Goal: Information Seeking & Learning: Find specific fact

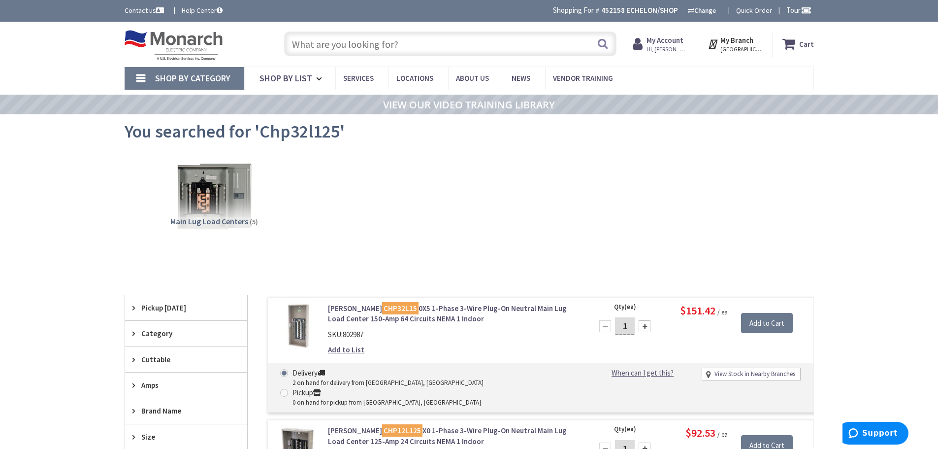
drag, startPoint x: 341, startPoint y: 48, endPoint x: 343, endPoint y: 44, distance: 5.1
click at [341, 48] on input "text" at bounding box center [450, 44] width 332 height 25
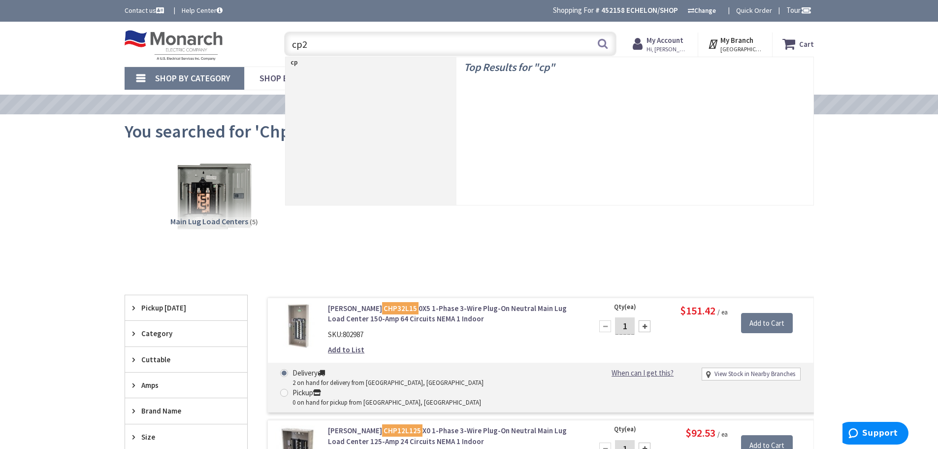
type input "cp20"
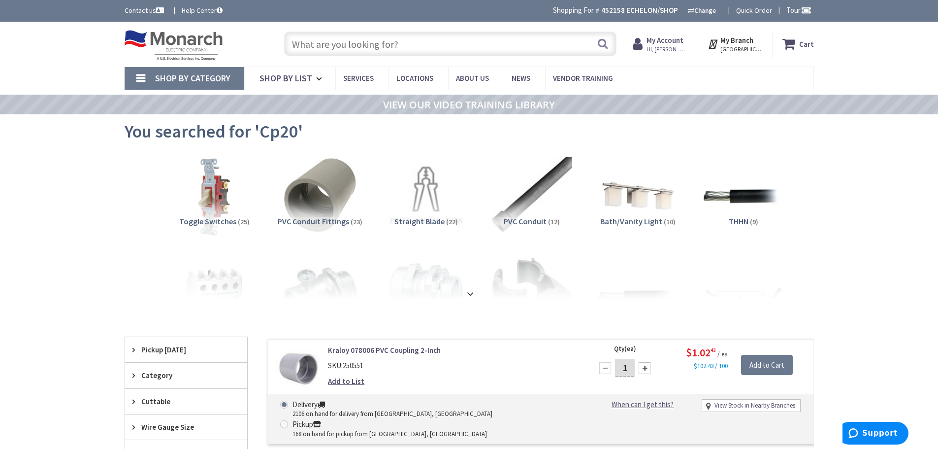
click at [318, 33] on input "text" at bounding box center [450, 44] width 332 height 25
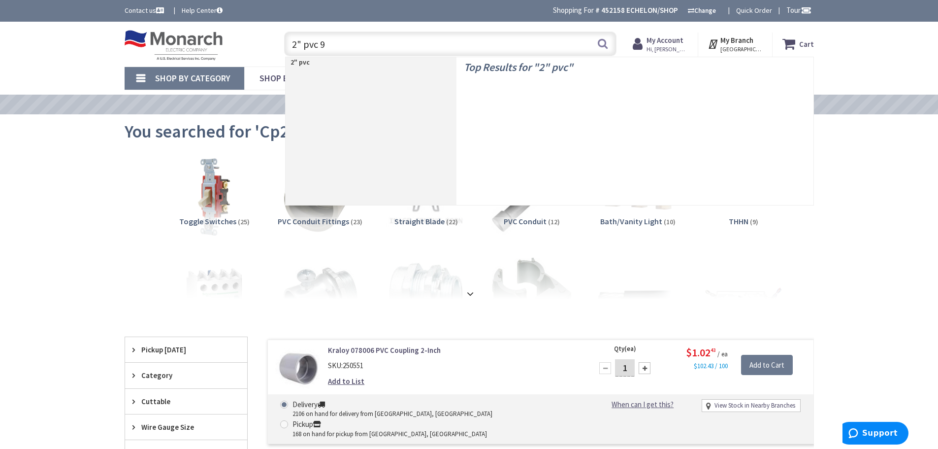
type input "2" pvc 90"
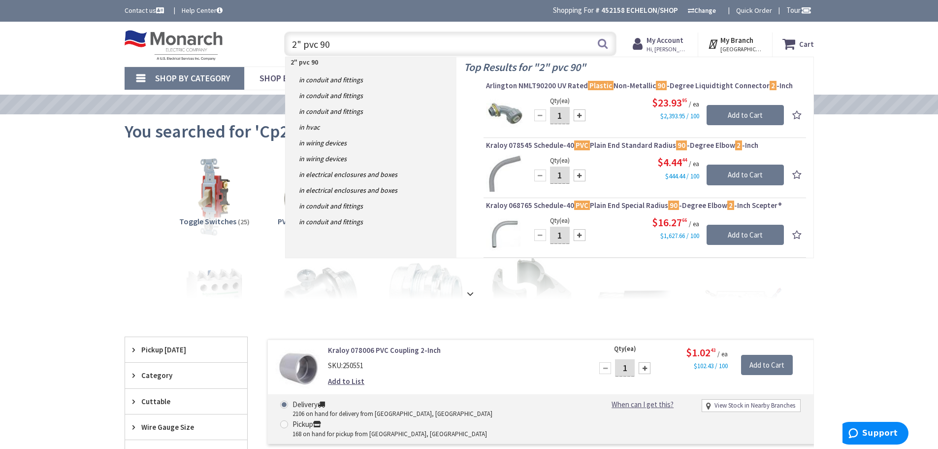
drag, startPoint x: 369, startPoint y: 40, endPoint x: 212, endPoint y: 43, distance: 156.6
click at [223, 43] on div "Toggle Nav 2" pvc 90 2" pvc 90 Search Cart My Cart Close" at bounding box center [469, 44] width 704 height 33
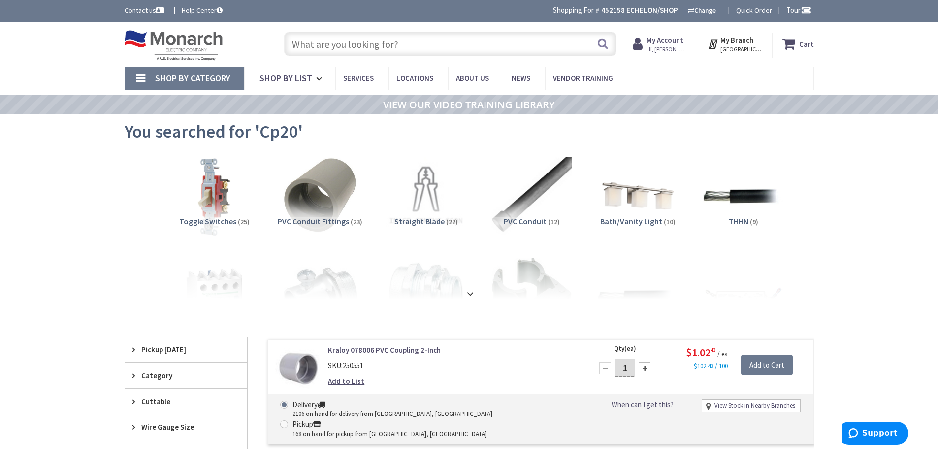
click at [371, 35] on input "text" at bounding box center [450, 44] width 332 height 25
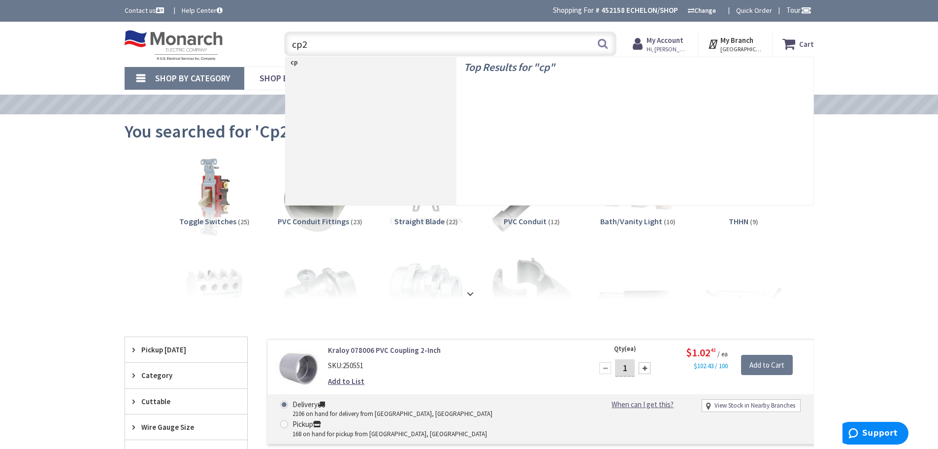
type input "cp20"
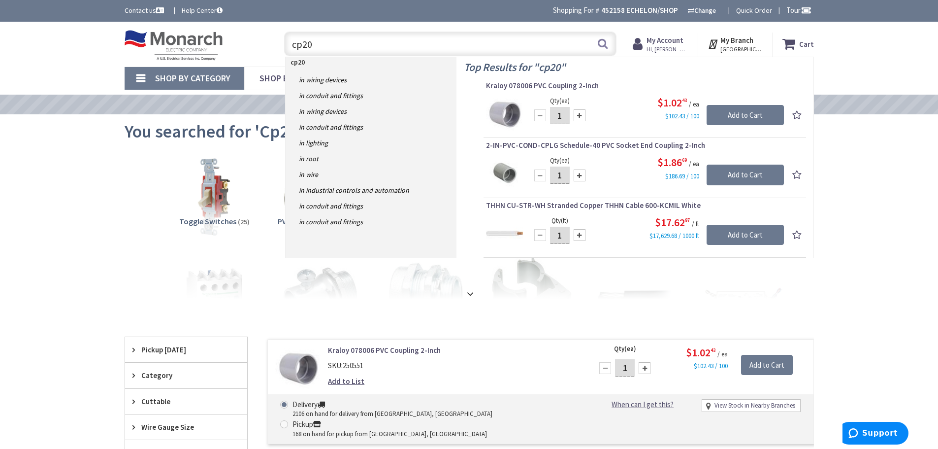
drag, startPoint x: 368, startPoint y: 46, endPoint x: 144, endPoint y: 50, distance: 224.1
click at [144, 48] on div "Toggle Nav cp20 cp20 Search Cart My Cart Close You have no items in your shoppi…" at bounding box center [469, 44] width 704 height 33
